Goal: Task Accomplishment & Management: Manage account settings

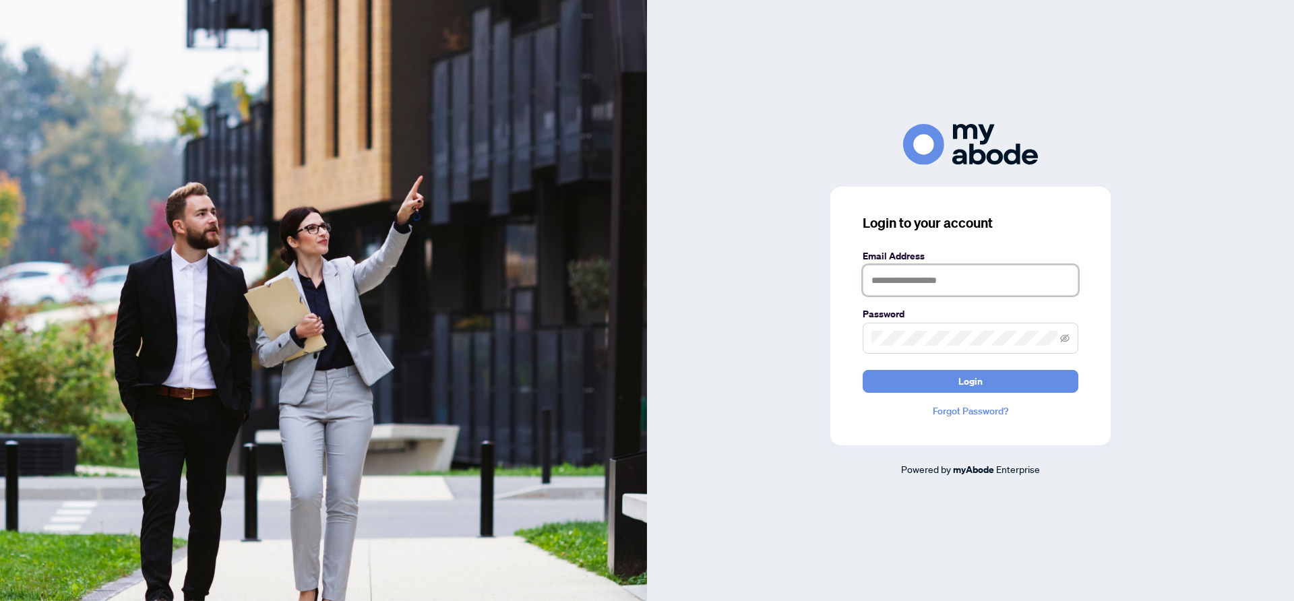
type input "**********"
click at [1028, 393] on div "**********" at bounding box center [970, 316] width 280 height 259
click at [1028, 381] on button "Login" at bounding box center [970, 381] width 216 height 23
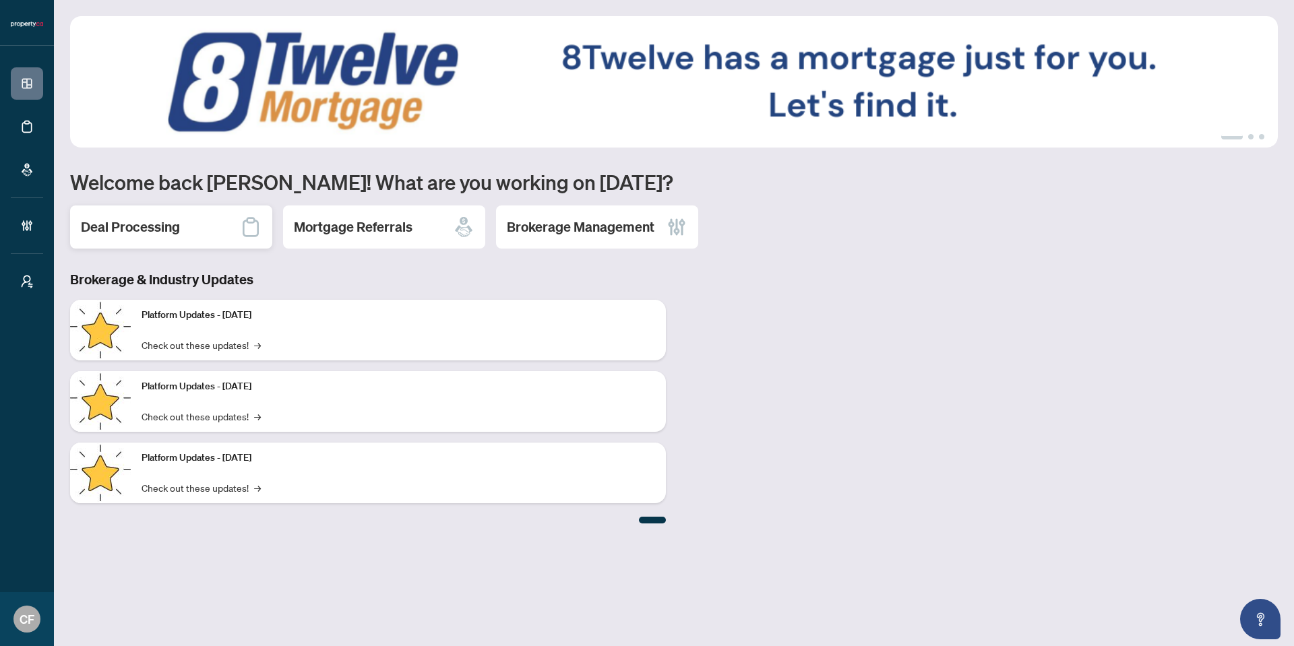
click at [172, 234] on h2 "Deal Processing" at bounding box center [130, 227] width 99 height 19
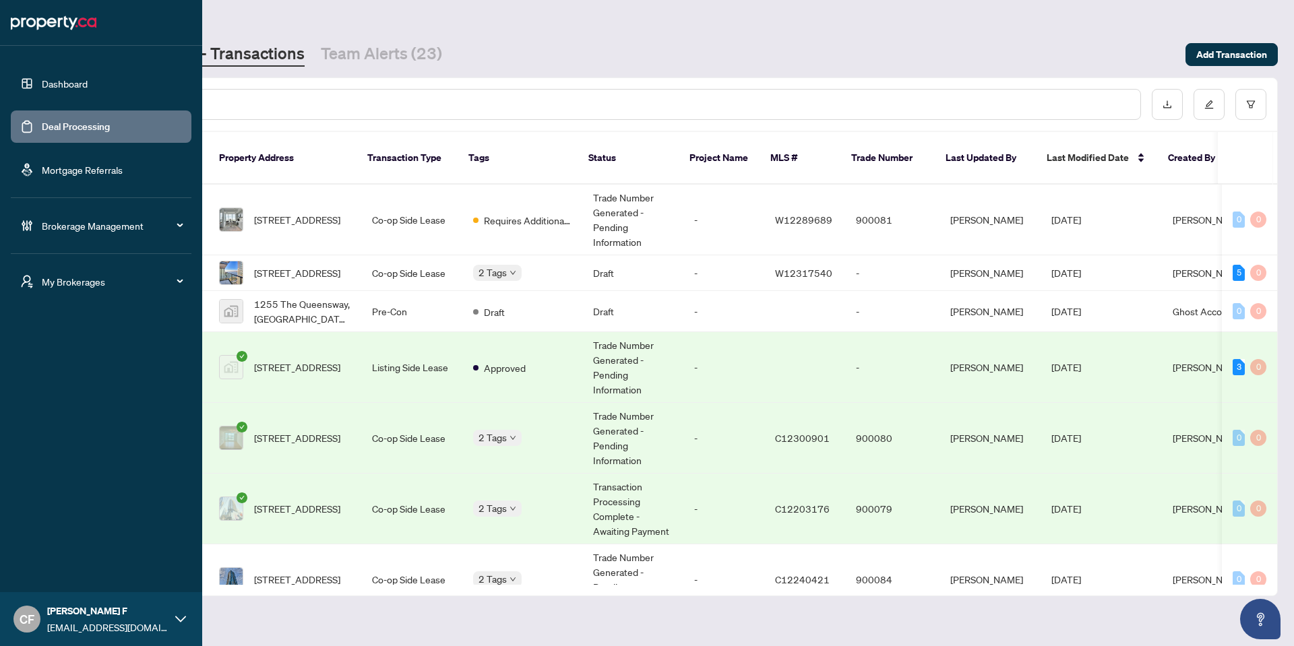
click at [58, 280] on span "My Brokerages" at bounding box center [112, 281] width 140 height 15
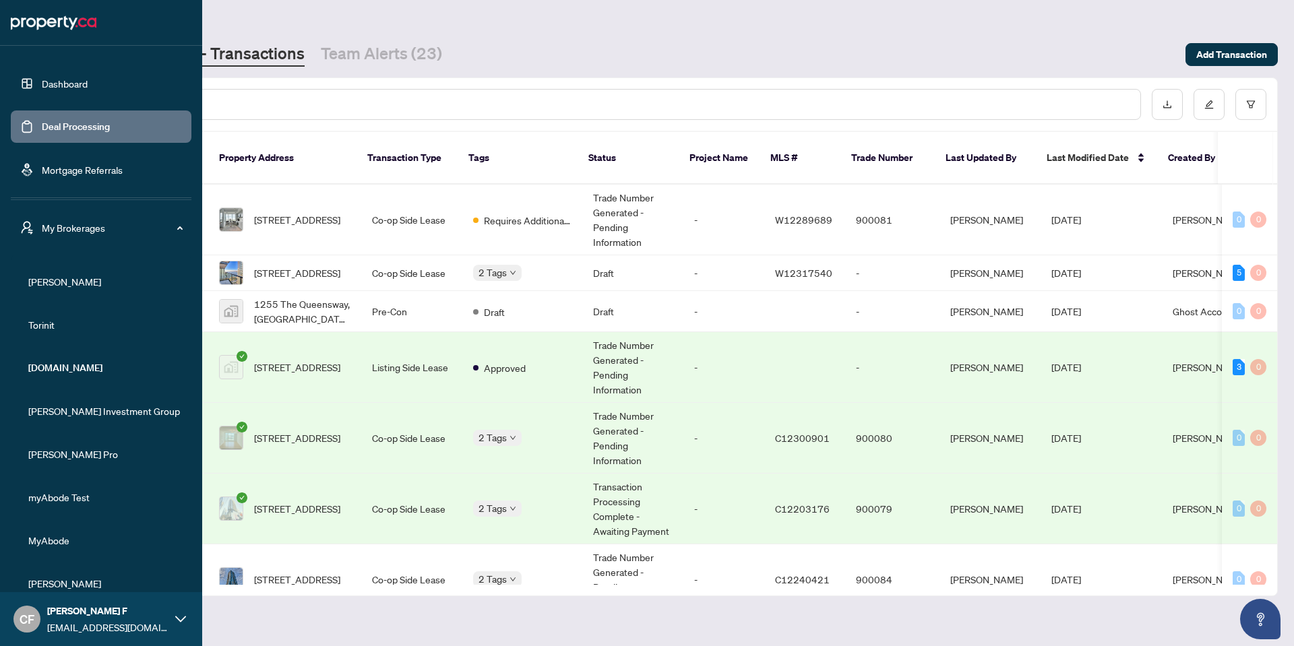
click at [57, 169] on link "Mortgage Referrals" at bounding box center [82, 170] width 81 height 12
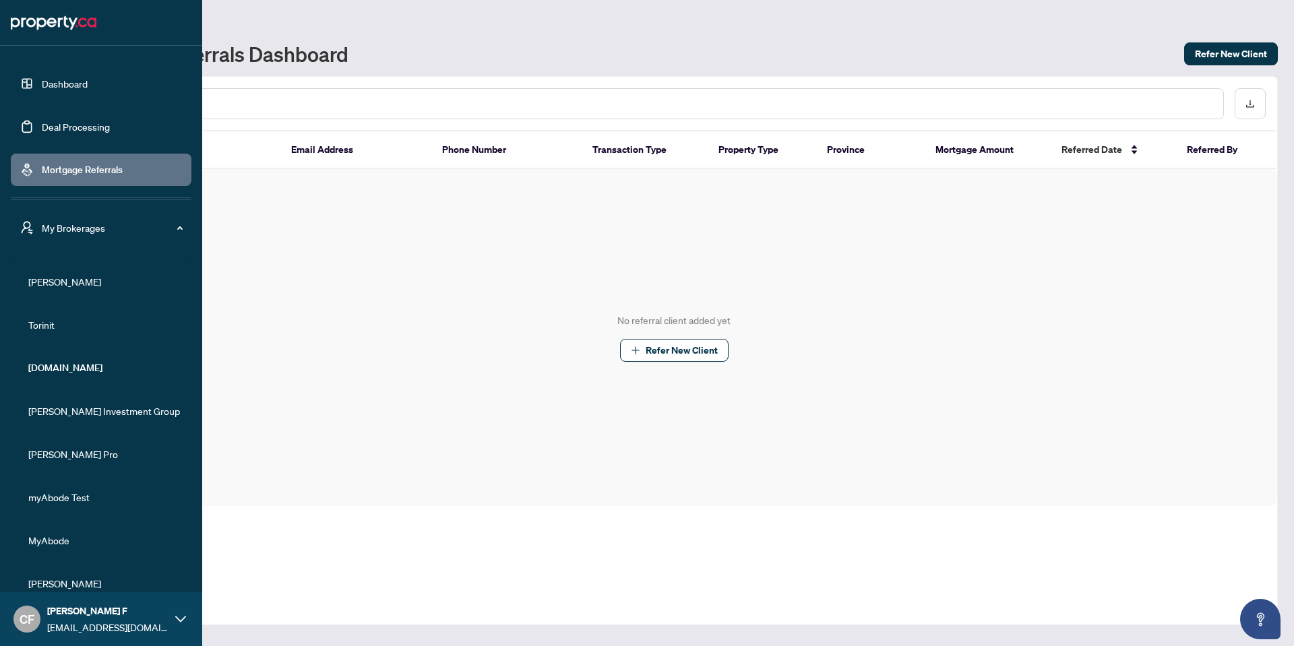
click at [152, 224] on span "My Brokerages" at bounding box center [112, 227] width 140 height 15
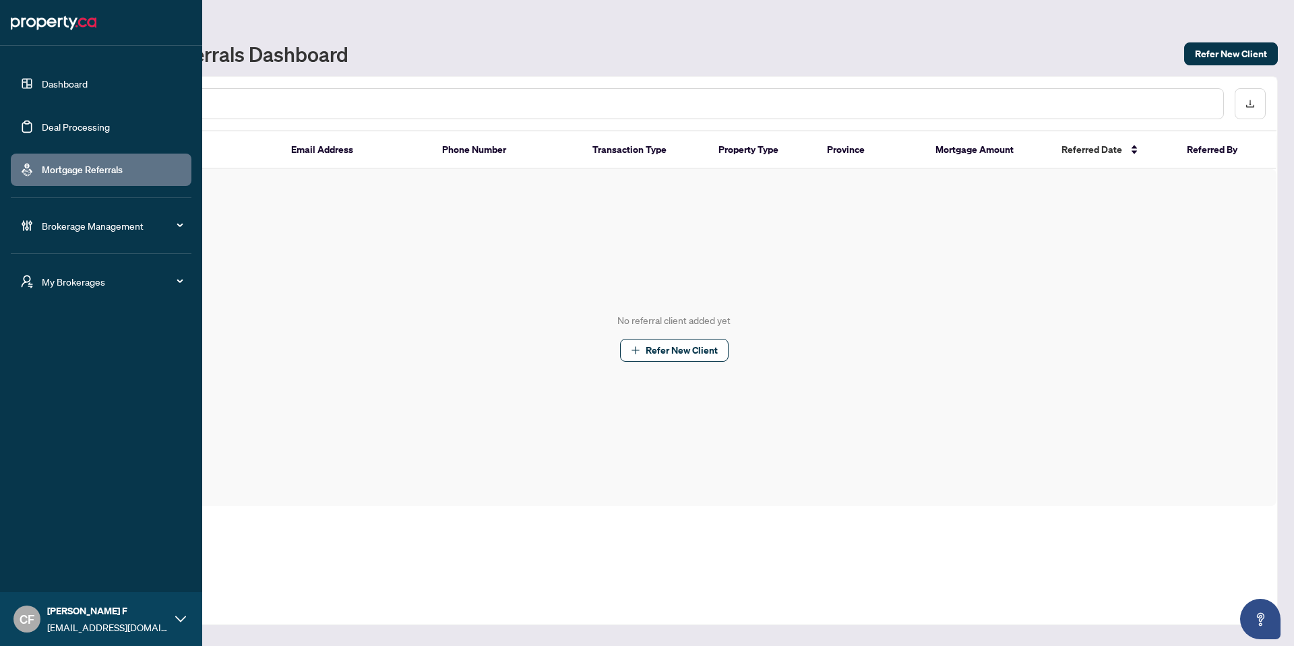
click at [104, 231] on span "Brokerage Management" at bounding box center [112, 225] width 140 height 15
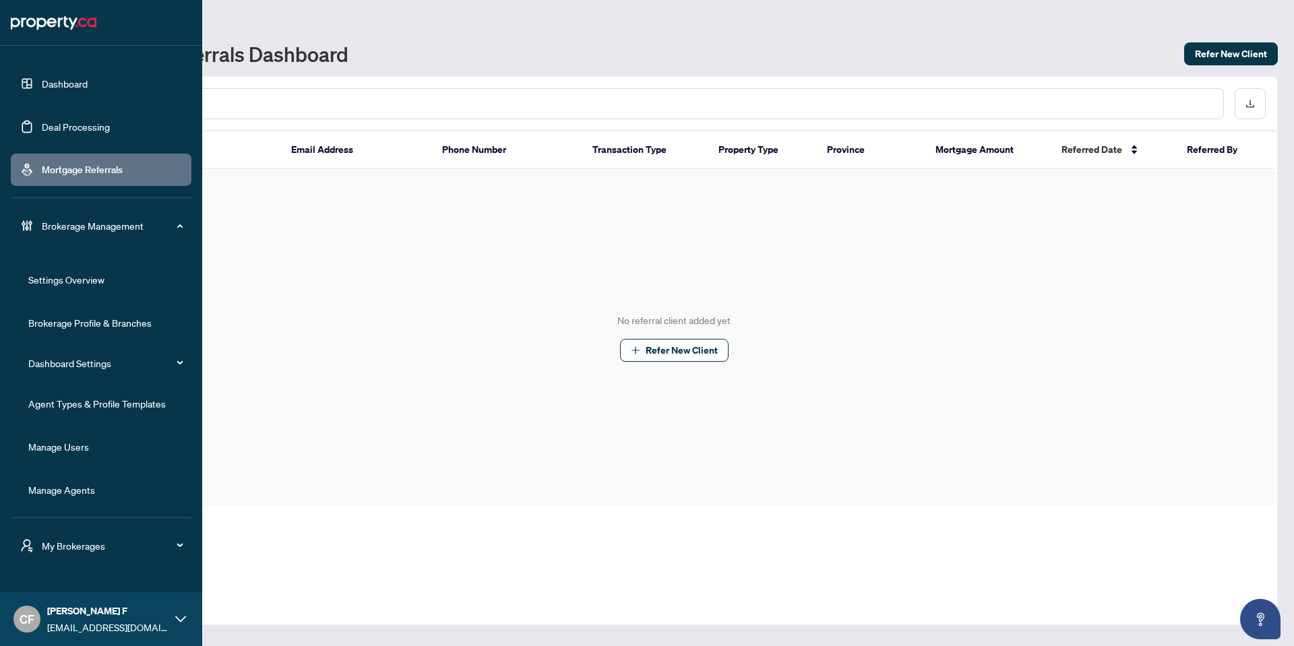
click at [127, 403] on link "Agent Types & Profile Templates" at bounding box center [96, 404] width 137 height 12
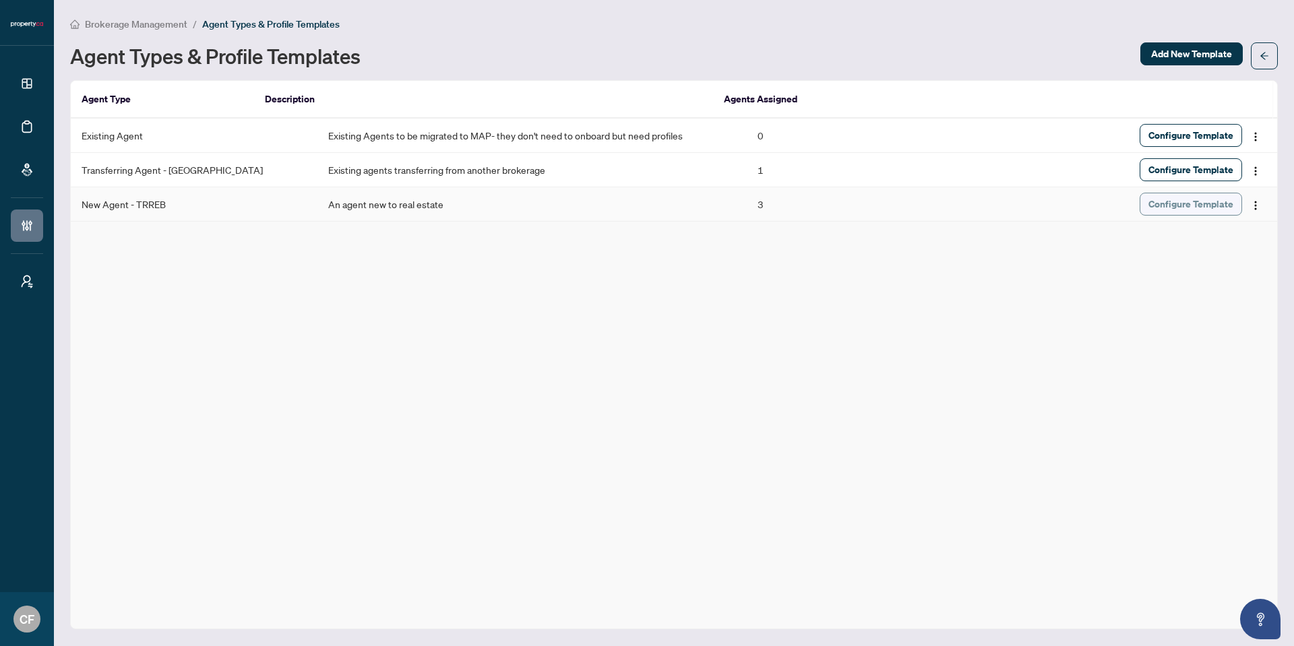
click at [1198, 203] on span "Configure Template" at bounding box center [1190, 204] width 85 height 22
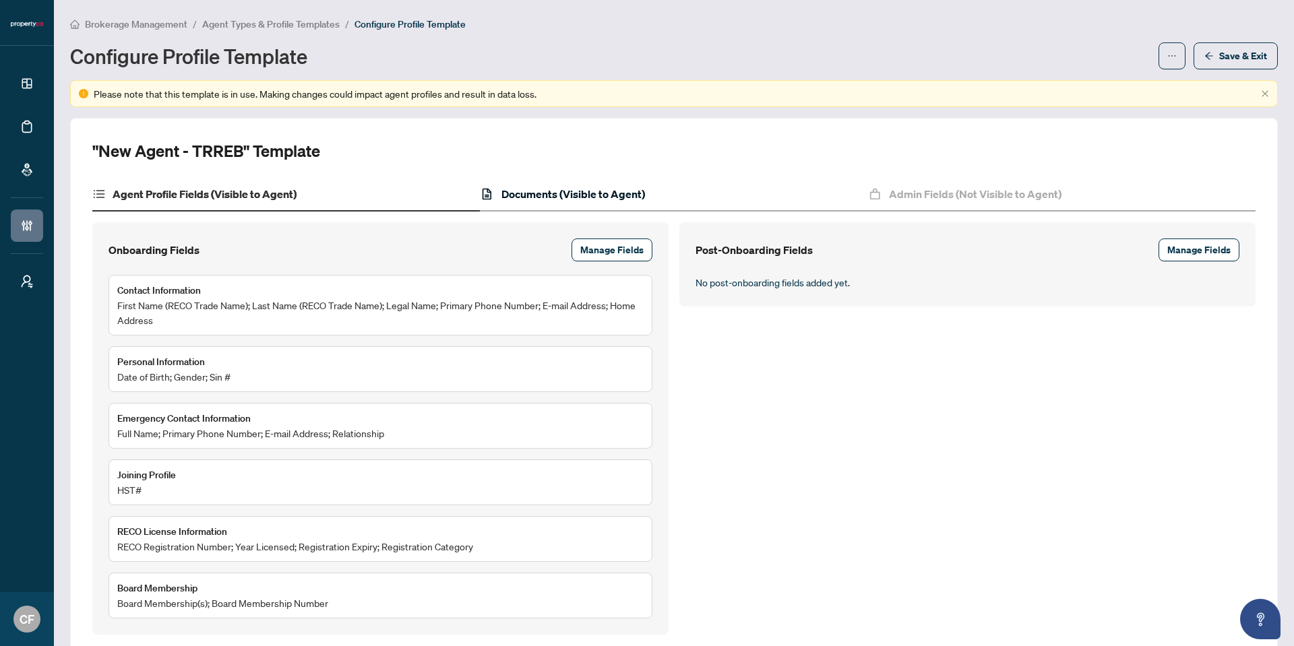
click at [582, 199] on h4 "Documents (Visible to Agent)" at bounding box center [573, 194] width 144 height 16
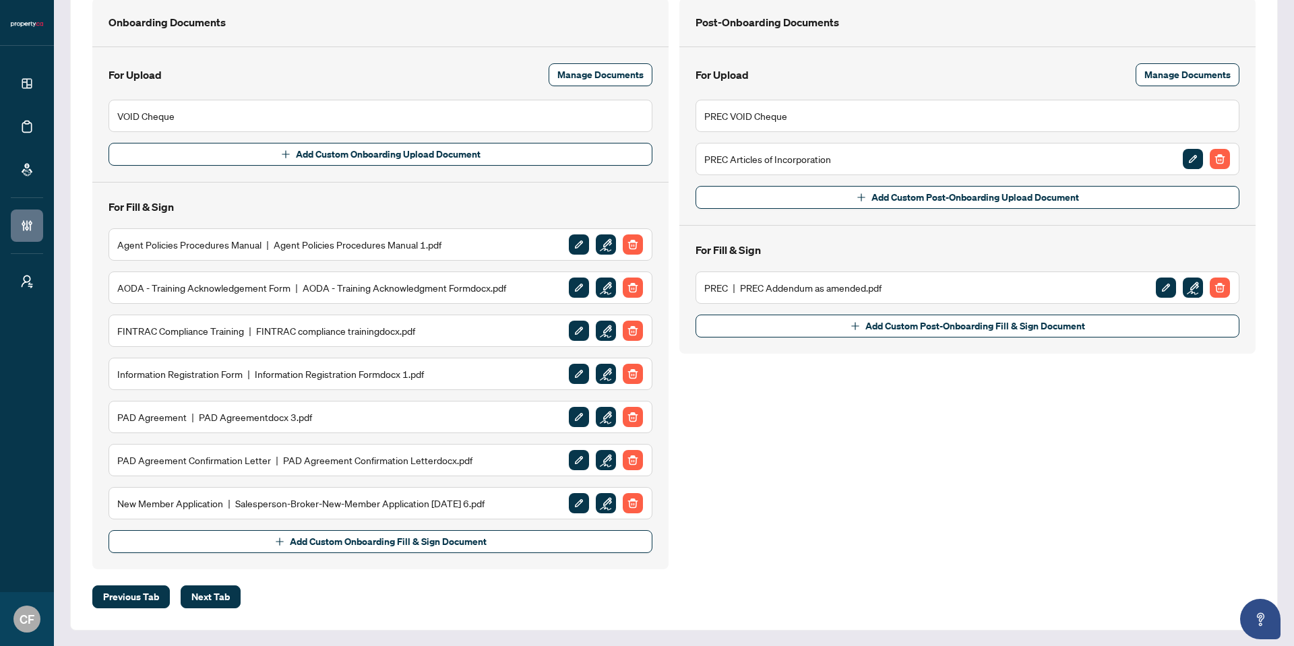
scroll to position [224, 0]
